Goal: Task Accomplishment & Management: Use online tool/utility

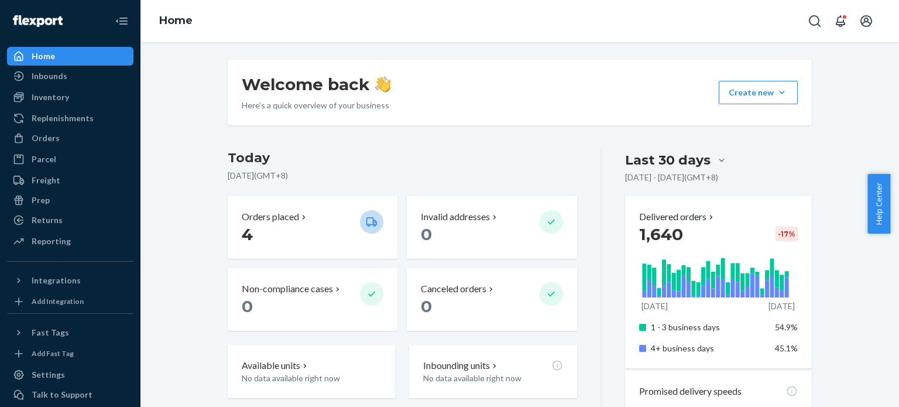
click at [86, 93] on div "Inventory" at bounding box center [70, 97] width 124 height 16
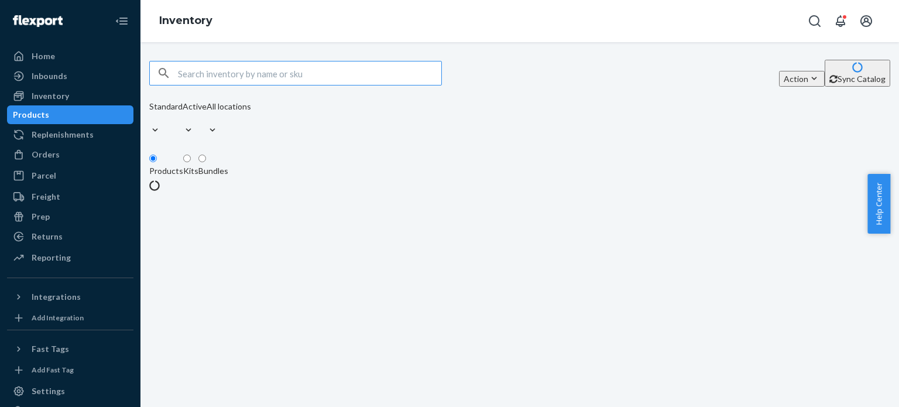
click at [382, 78] on input "text" at bounding box center [309, 72] width 263 height 23
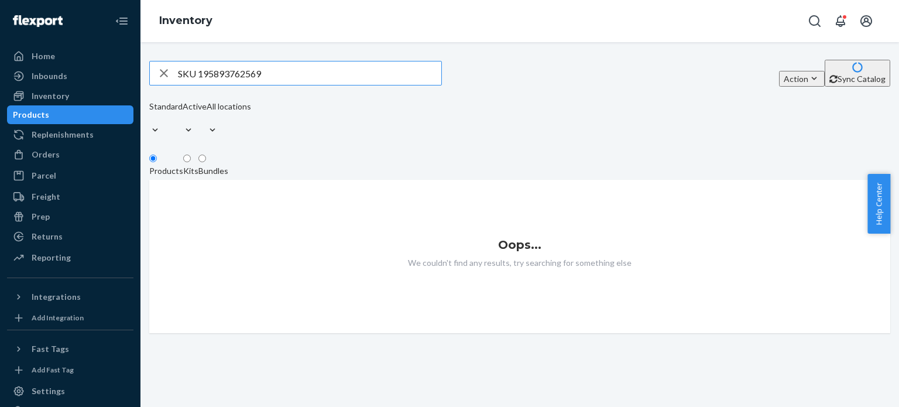
click at [208, 73] on input "SKU 195893762569" at bounding box center [309, 72] width 263 height 23
type input "195893762569"
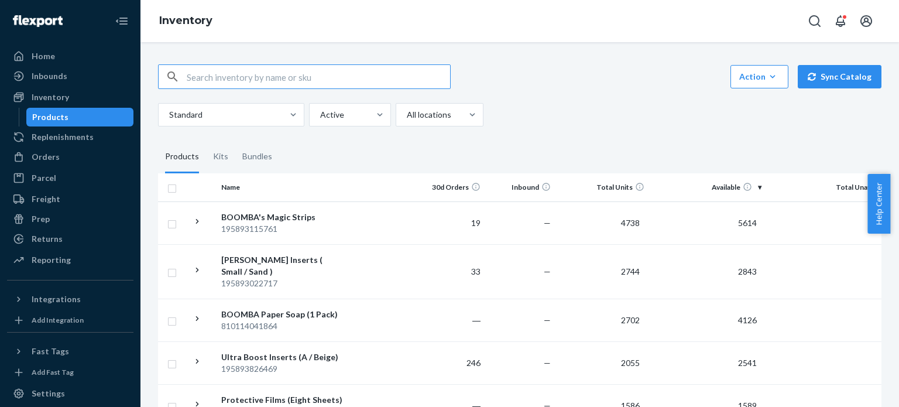
click at [303, 74] on input "text" at bounding box center [318, 76] width 263 height 23
click at [207, 83] on input "SKU 195893762569" at bounding box center [318, 76] width 263 height 23
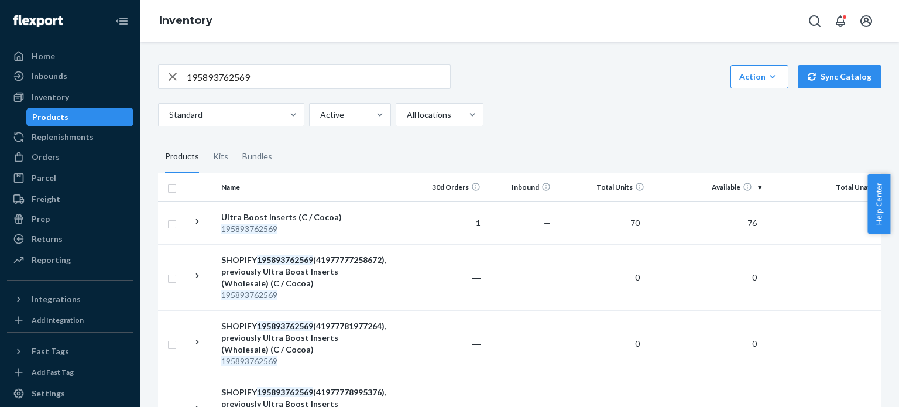
click at [431, 81] on input "195893762569" at bounding box center [318, 76] width 263 height 23
paste input "810114045145"
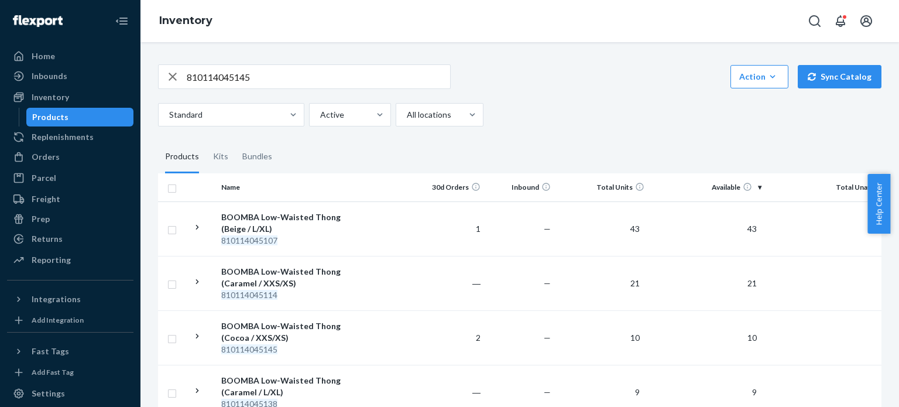
click at [396, 74] on input "810114045145" at bounding box center [318, 76] width 263 height 23
paste input "299"
type input "810114045299"
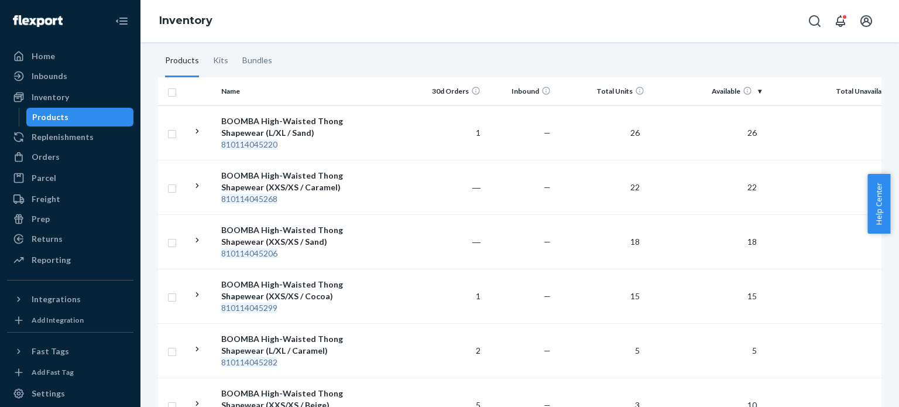
scroll to position [117, 0]
